Goal: Navigation & Orientation: Find specific page/section

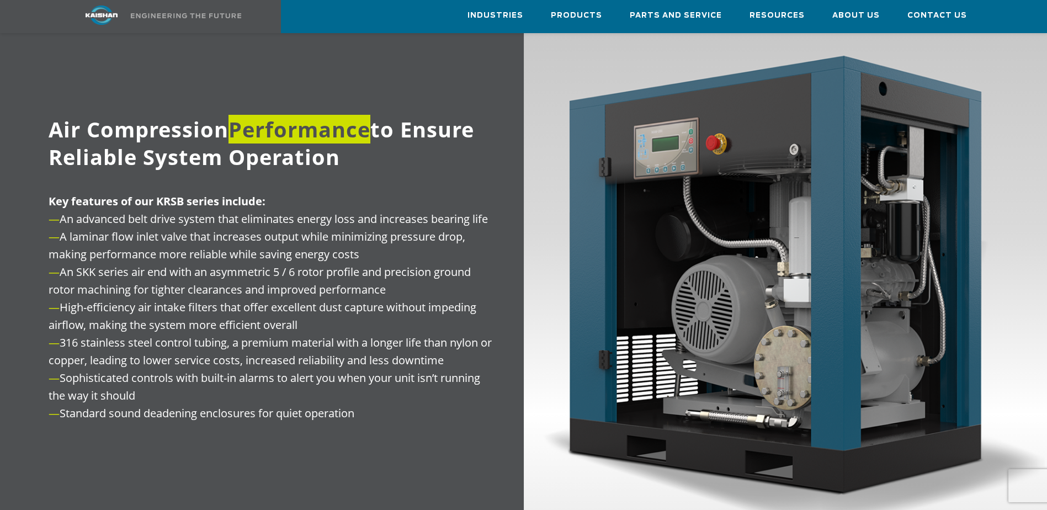
scroll to position [1325, 0]
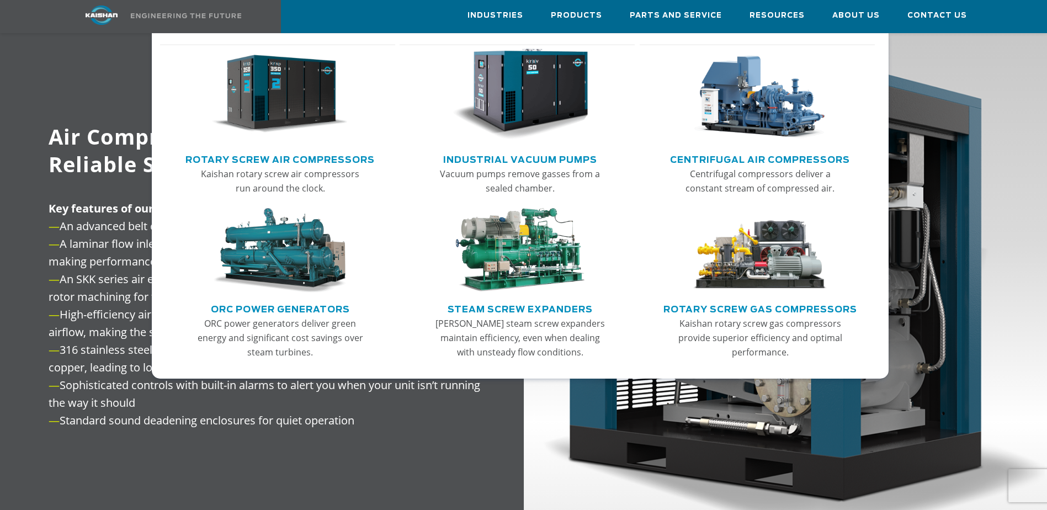
click at [276, 92] on img "Main menu" at bounding box center [280, 95] width 136 height 92
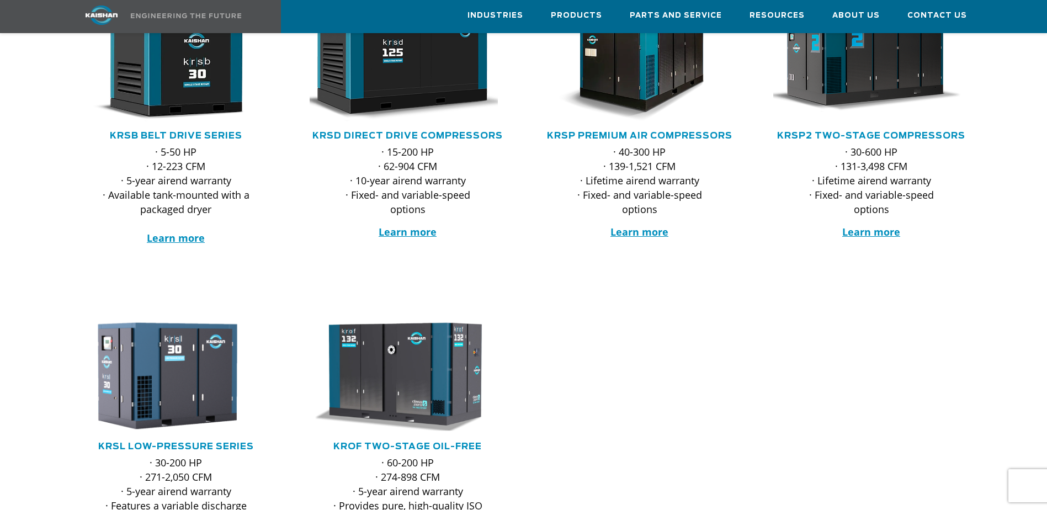
scroll to position [276, 0]
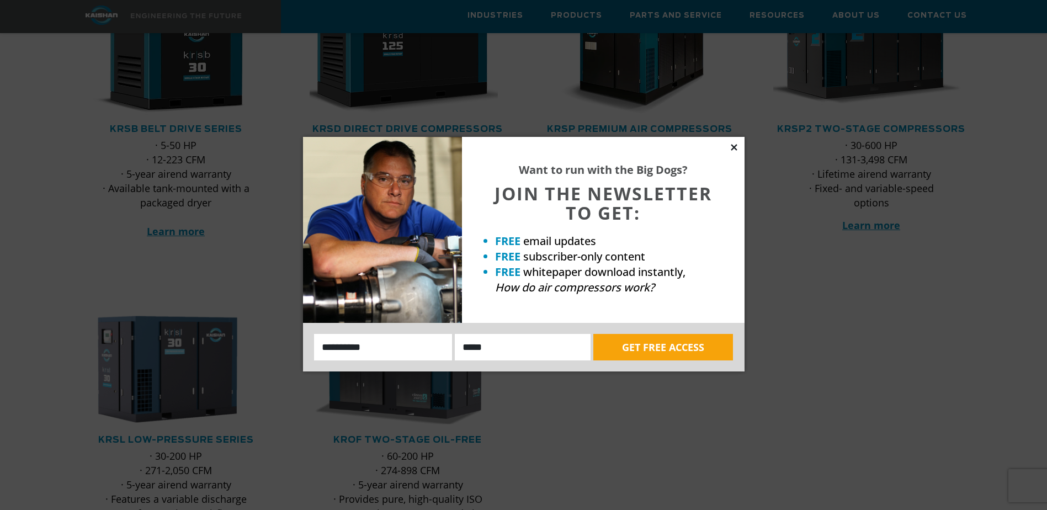
click at [734, 146] on icon at bounding box center [734, 147] width 10 height 10
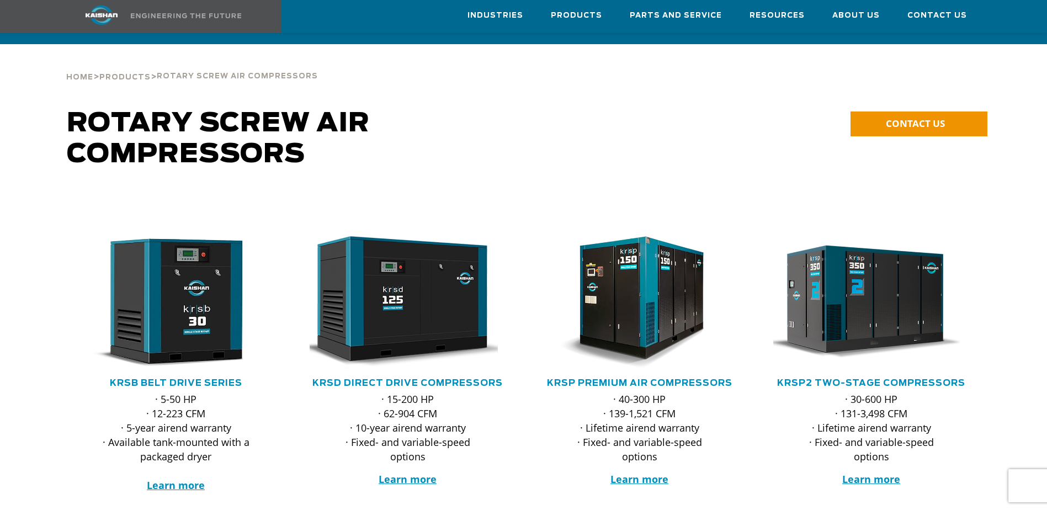
scroll to position [0, 0]
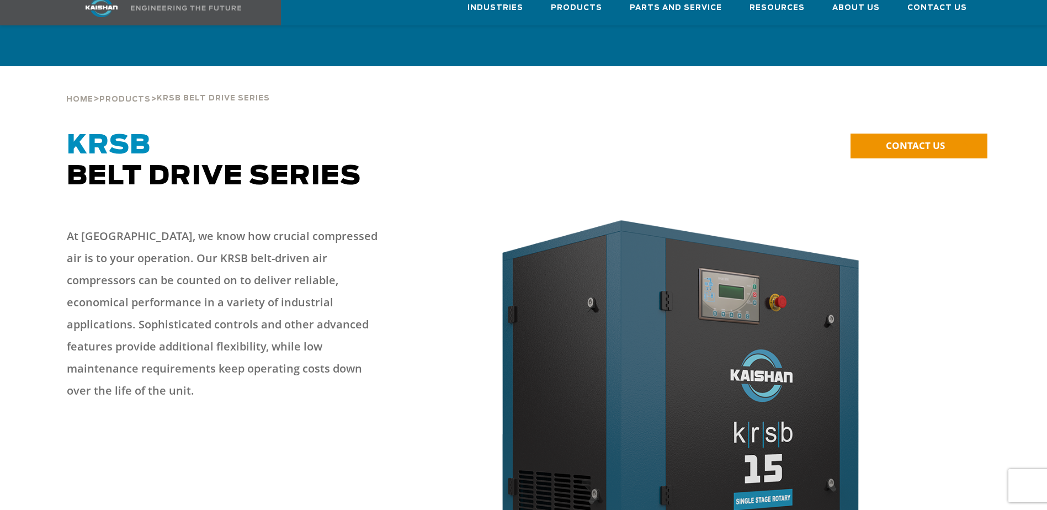
scroll to position [1325, 0]
